Goal: Check status

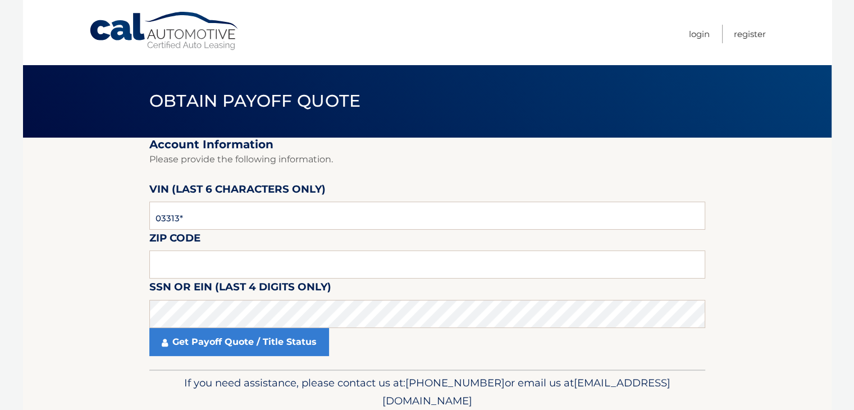
type input "033137"
click at [183, 262] on input "text" at bounding box center [427, 264] width 556 height 28
type input "11704"
click at [89, 259] on section "Account Information Please provide the following information. [PERSON_NAME] (la…" at bounding box center [427, 254] width 808 height 232
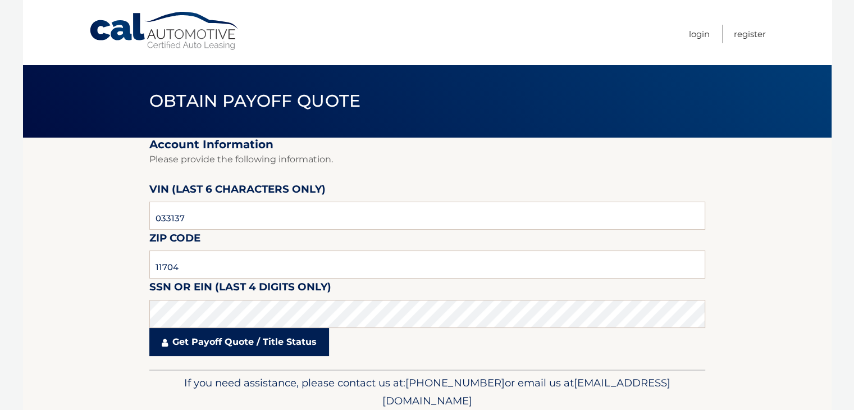
click at [195, 349] on link "Get Payoff Quote / Title Status" at bounding box center [239, 342] width 180 height 28
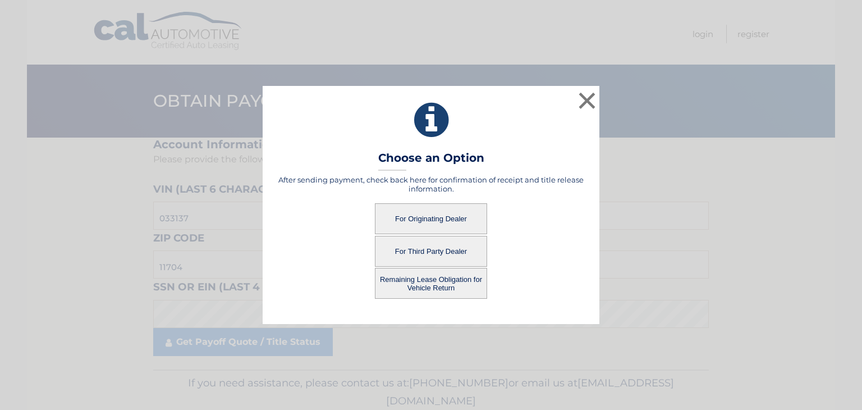
click at [440, 207] on button "For Originating Dealer" at bounding box center [431, 218] width 112 height 31
click at [436, 216] on button "For Originating Dealer" at bounding box center [431, 218] width 112 height 31
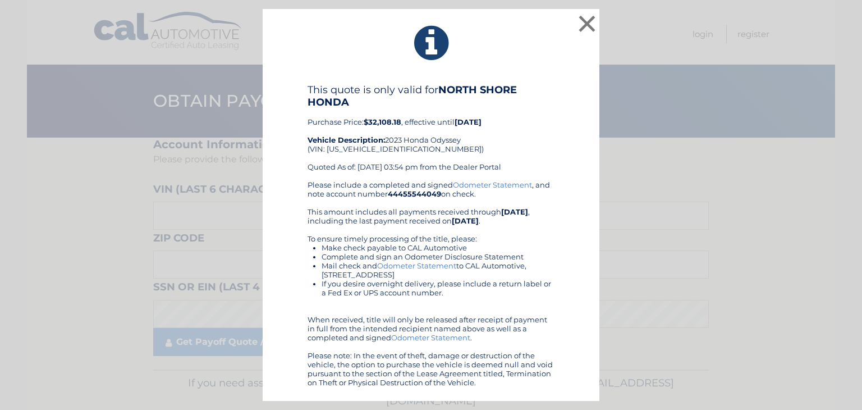
click at [344, 147] on div "This quote is only valid for NORTH SHORE HONDA Purchase Price: $32,108.18 , eff…" at bounding box center [431, 132] width 247 height 97
copy div "5FNRL6H75PB033137"
click at [589, 16] on button "×" at bounding box center [587, 23] width 22 height 22
